Goal: Task Accomplishment & Management: Use online tool/utility

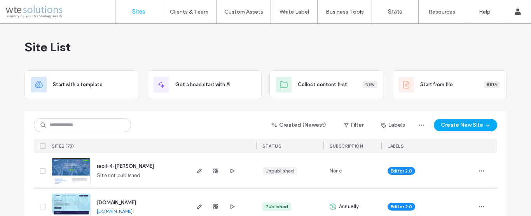
click at [141, 13] on label "Sites" at bounding box center [138, 11] width 13 height 7
click at [89, 127] on input at bounding box center [82, 125] width 97 height 14
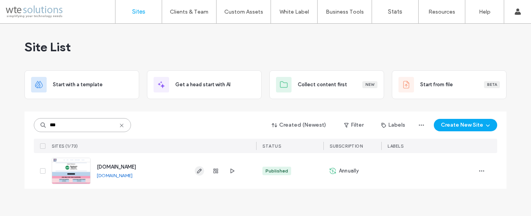
type input "***"
click at [198, 169] on icon "button" at bounding box center [199, 171] width 6 height 6
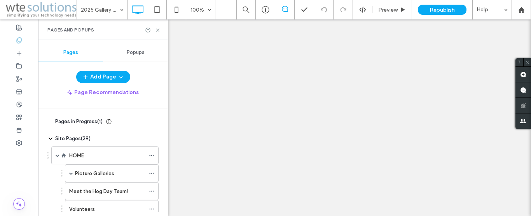
scroll to position [170, 0]
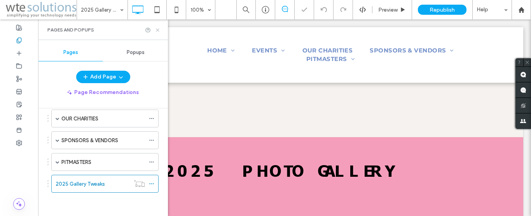
click at [160, 31] on icon at bounding box center [158, 30] width 6 height 6
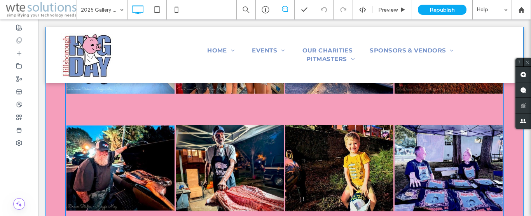
scroll to position [408, 0]
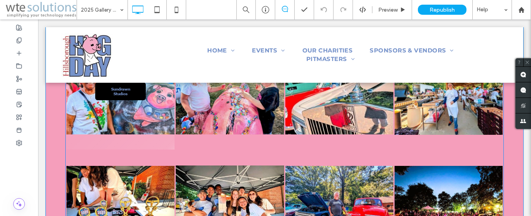
click at [171, 148] on li "Sundrawn Studios" at bounding box center [120, 91] width 109 height 118
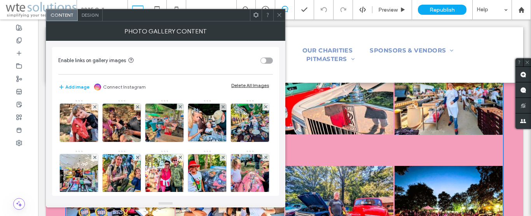
click at [93, 14] on span "Design" at bounding box center [90, 15] width 17 height 6
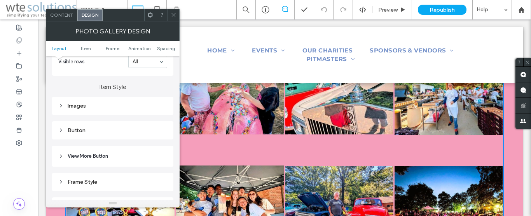
scroll to position [266, 0]
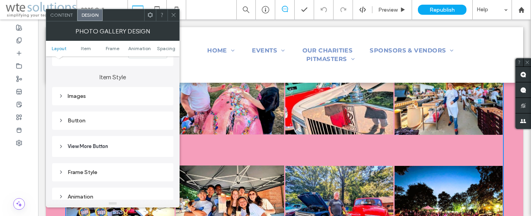
click at [58, 96] on icon at bounding box center [60, 95] width 5 height 5
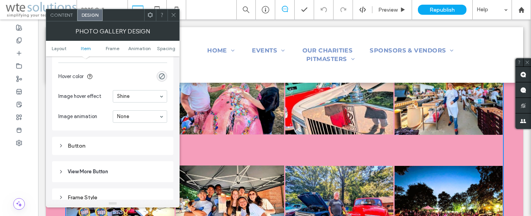
scroll to position [443, 0]
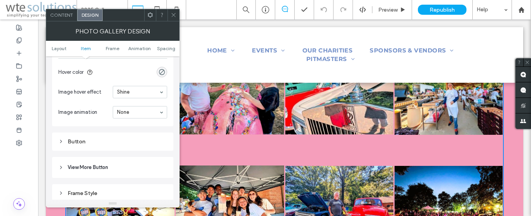
click at [61, 142] on icon at bounding box center [60, 141] width 5 height 5
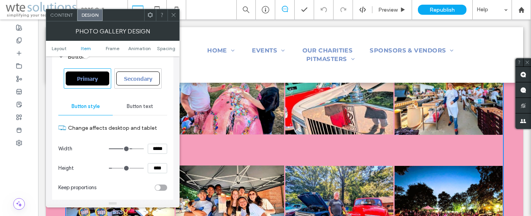
scroll to position [532, 0]
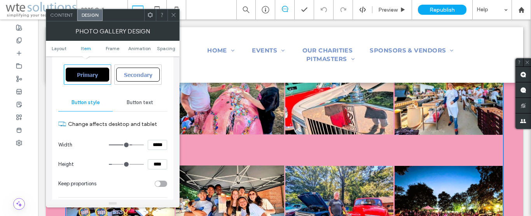
click at [142, 100] on span "Button text" at bounding box center [140, 102] width 26 height 6
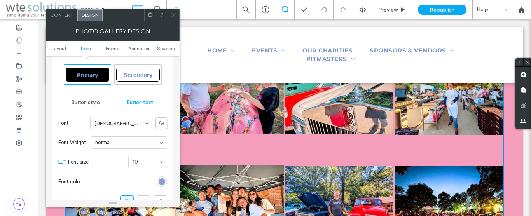
click at [159, 182] on div "rgb(117, 146, 202)" at bounding box center [162, 181] width 7 height 7
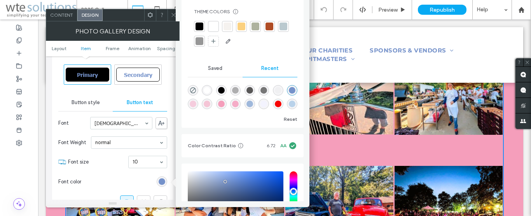
click at [115, 156] on section "Font size 10" at bounding box center [117, 162] width 99 height 20
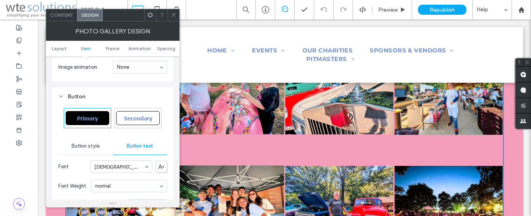
scroll to position [487, 0]
click at [79, 147] on span "Button style" at bounding box center [86, 147] width 28 height 6
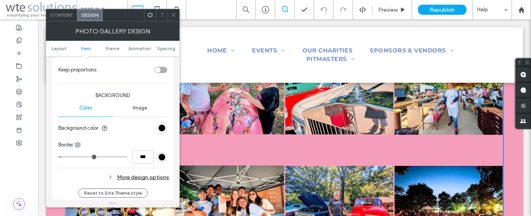
scroll to position [665, 0]
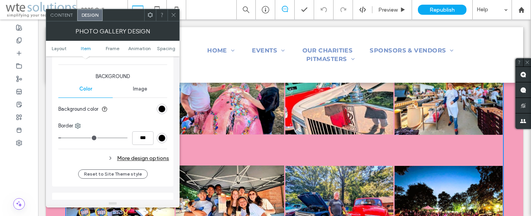
click at [154, 155] on div "More design options" at bounding box center [113, 158] width 111 height 10
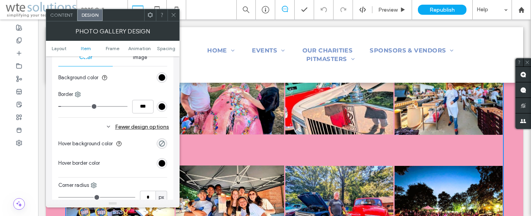
scroll to position [709, 0]
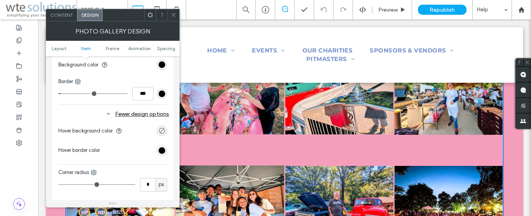
click at [163, 129] on div "rgba(0, 0, 0, 0)" at bounding box center [162, 130] width 7 height 7
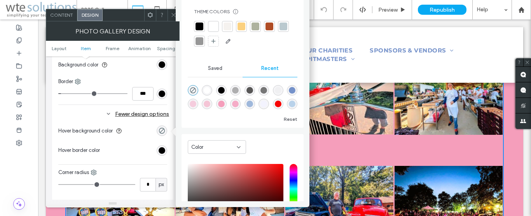
click at [201, 30] on div at bounding box center [199, 26] width 11 height 11
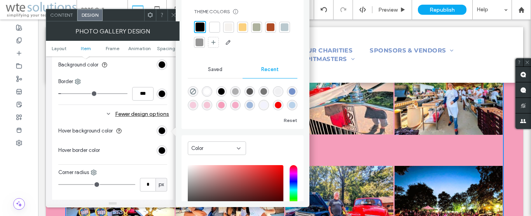
click at [125, 145] on div at bounding box center [135, 151] width 64 height 14
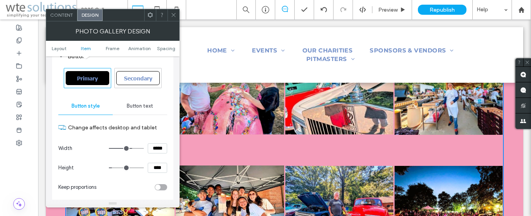
scroll to position [487, 0]
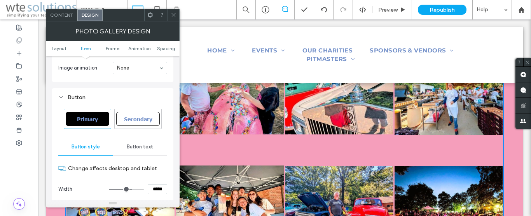
click at [140, 148] on span "Button text" at bounding box center [140, 147] width 26 height 6
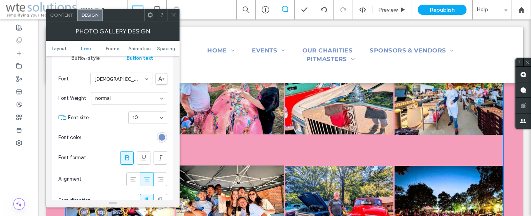
scroll to position [665, 0]
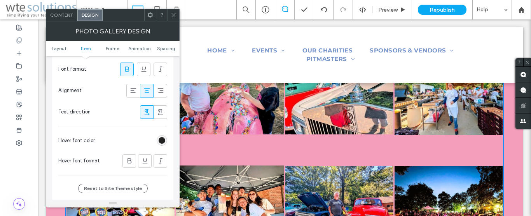
click at [164, 141] on div "rgb(0, 0, 0)" at bounding box center [162, 140] width 7 height 7
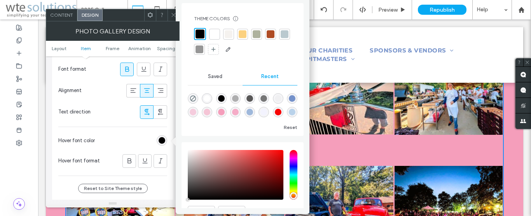
click at [289, 102] on div "rgba(117, 146, 202, 1)" at bounding box center [292, 98] width 7 height 7
type input "*******"
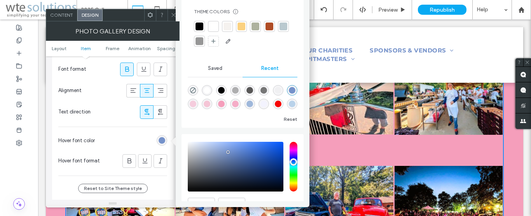
click at [171, 16] on icon at bounding box center [174, 15] width 6 height 6
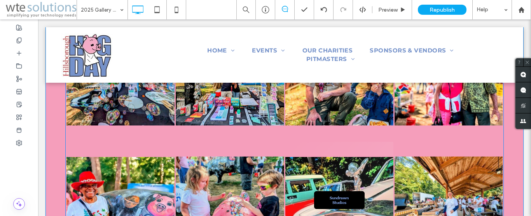
scroll to position [289, 0]
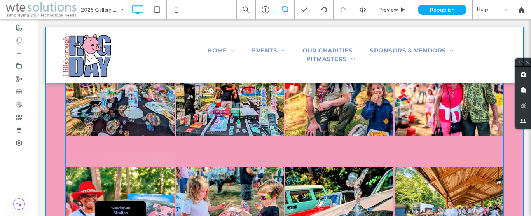
click at [164, 152] on link at bounding box center [120, 210] width 108 height 117
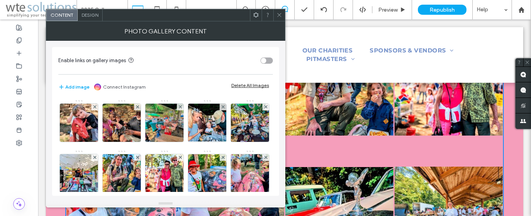
click at [279, 15] on use at bounding box center [279, 15] width 4 height 4
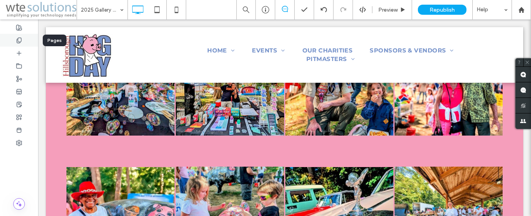
click at [17, 42] on use at bounding box center [19, 40] width 4 height 5
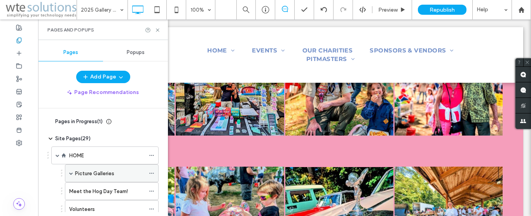
scroll to position [170, 0]
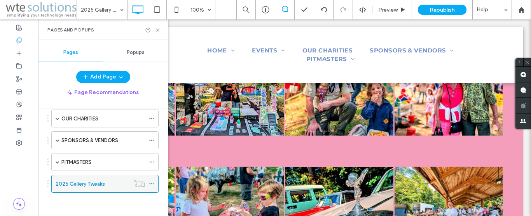
click at [149, 183] on icon at bounding box center [151, 183] width 5 height 5
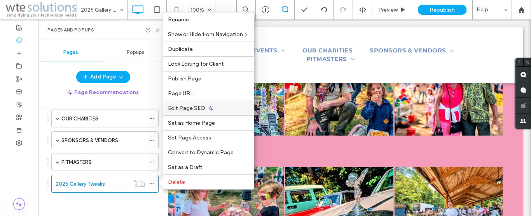
click at [190, 105] on div "Edit Page SEO" at bounding box center [208, 108] width 91 height 15
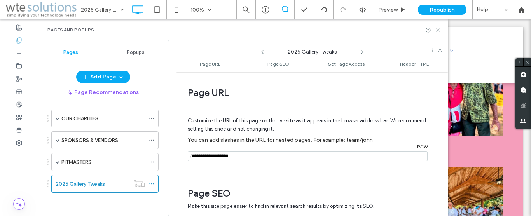
drag, startPoint x: 439, startPoint y: 32, endPoint x: 192, endPoint y: 13, distance: 247.9
click at [439, 32] on icon at bounding box center [438, 30] width 6 height 6
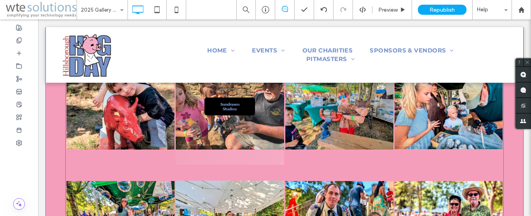
scroll to position [159, 0]
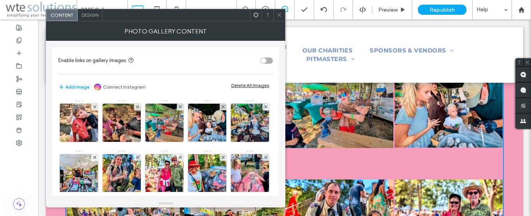
click at [92, 15] on span "Design" at bounding box center [90, 15] width 17 height 6
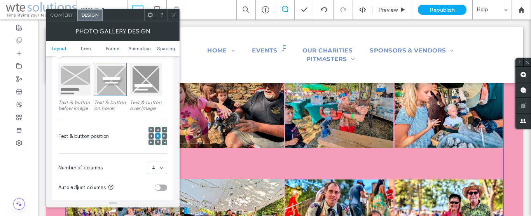
scroll to position [133, 0]
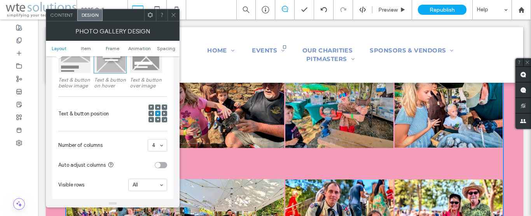
click at [159, 120] on icon at bounding box center [158, 120] width 2 height 2
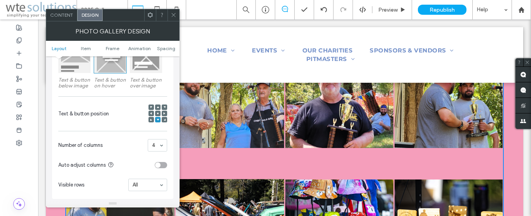
scroll to position [1063, 0]
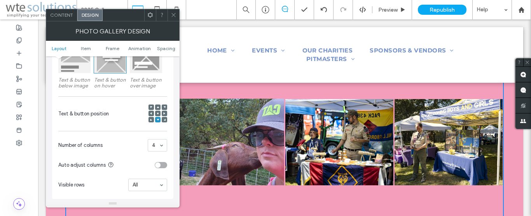
click at [176, 19] on span at bounding box center [174, 15] width 6 height 12
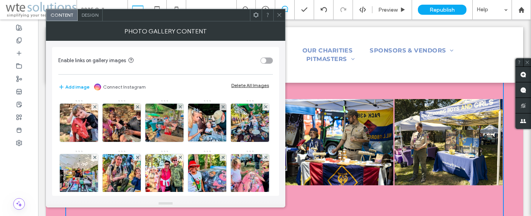
click at [279, 16] on icon at bounding box center [279, 15] width 6 height 6
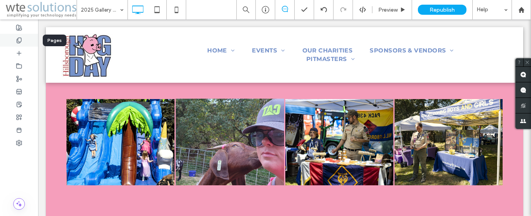
click at [16, 40] on icon at bounding box center [19, 40] width 6 height 6
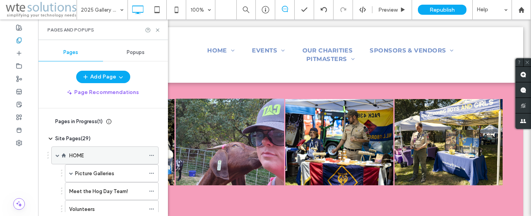
click at [87, 157] on div "HOME" at bounding box center [107, 156] width 76 height 8
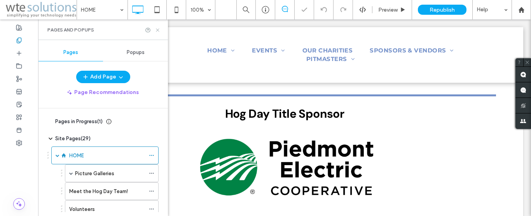
click at [157, 30] on icon at bounding box center [158, 30] width 6 height 6
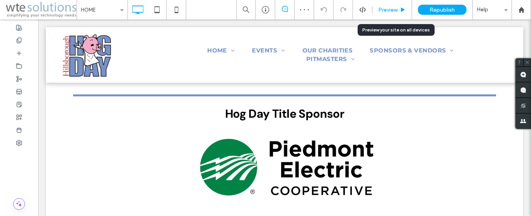
drag, startPoint x: 393, startPoint y: 9, endPoint x: 307, endPoint y: 68, distance: 103.4
click at [393, 9] on span "Preview" at bounding box center [387, 10] width 19 height 7
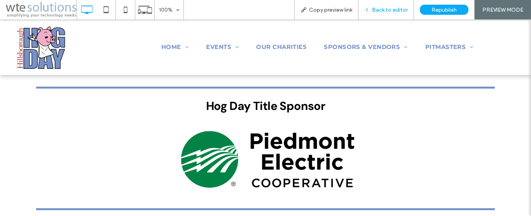
click at [391, 12] on span "Back to editor" at bounding box center [390, 10] width 36 height 7
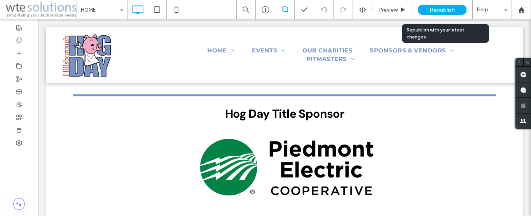
click at [446, 10] on span "Republish" at bounding box center [441, 10] width 25 height 7
